Goal: Find specific page/section: Find specific page/section

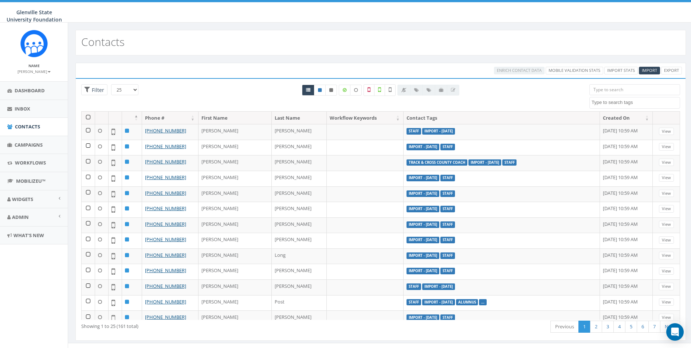
select select
click at [19, 218] on span "Admin" at bounding box center [20, 217] width 17 height 7
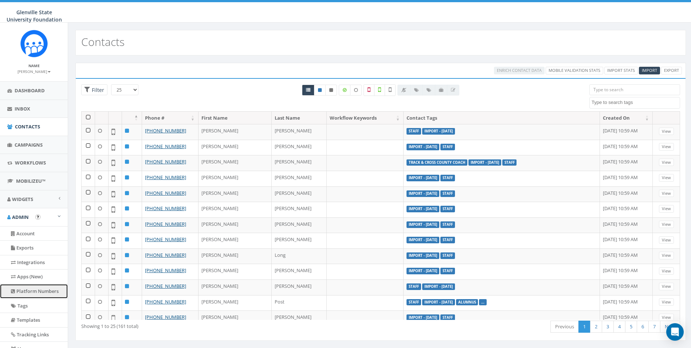
click at [40, 296] on link "Platform Numbers" at bounding box center [34, 291] width 68 height 14
